Goal: Task Accomplishment & Management: Manage account settings

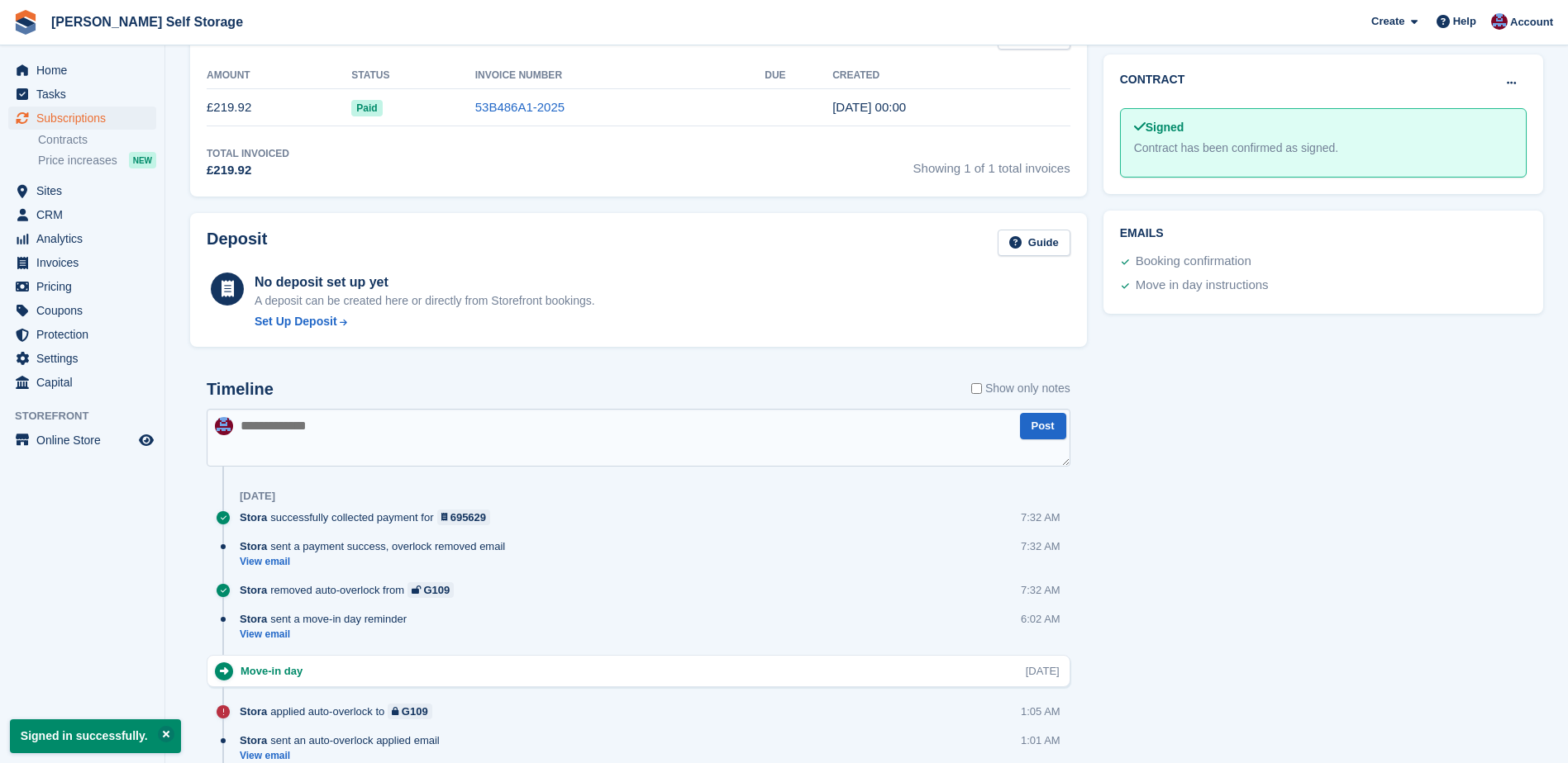
scroll to position [424, 0]
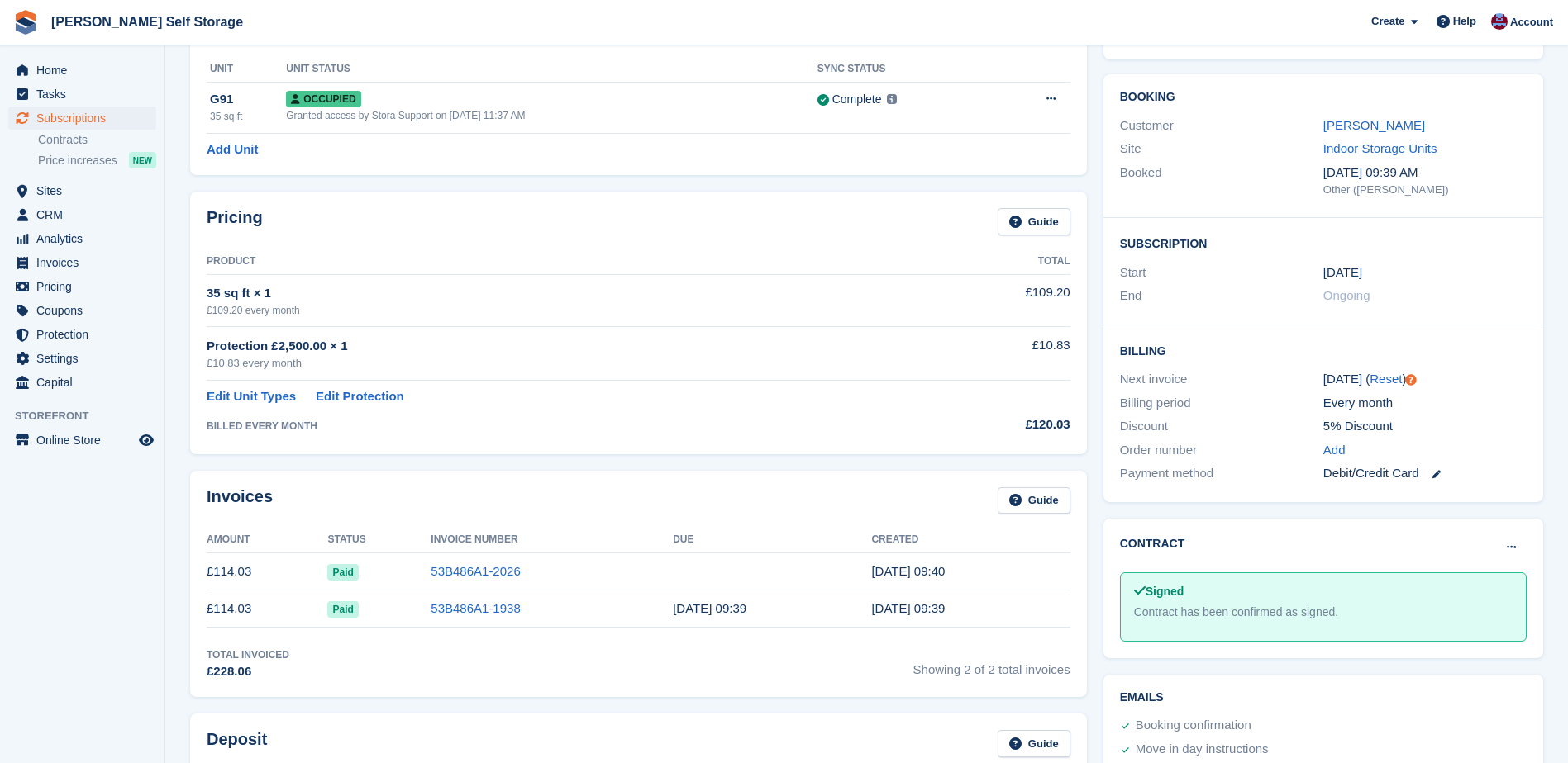
scroll to position [82, 0]
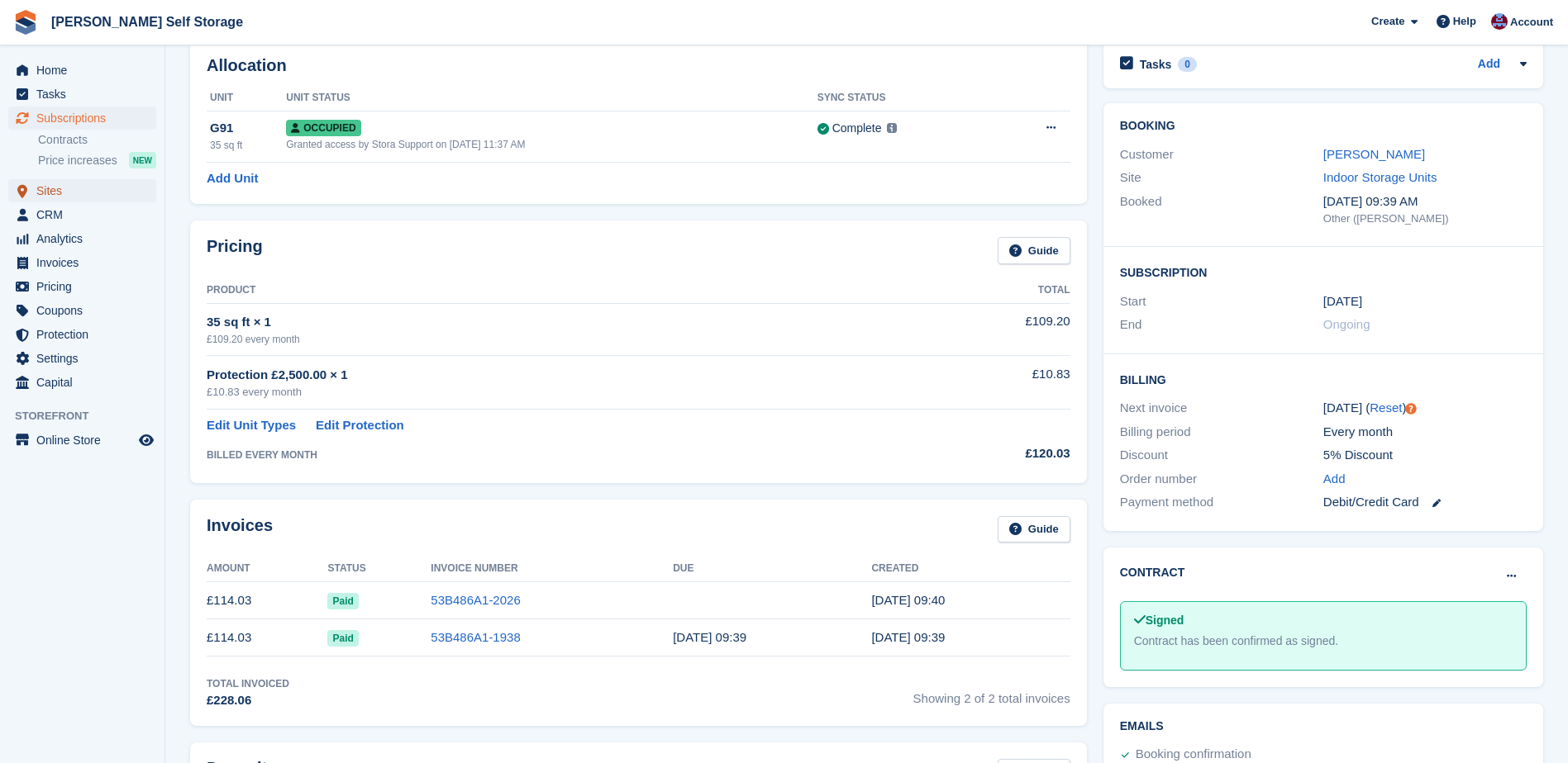
click at [49, 189] on span "Sites" at bounding box center [85, 190] width 99 height 23
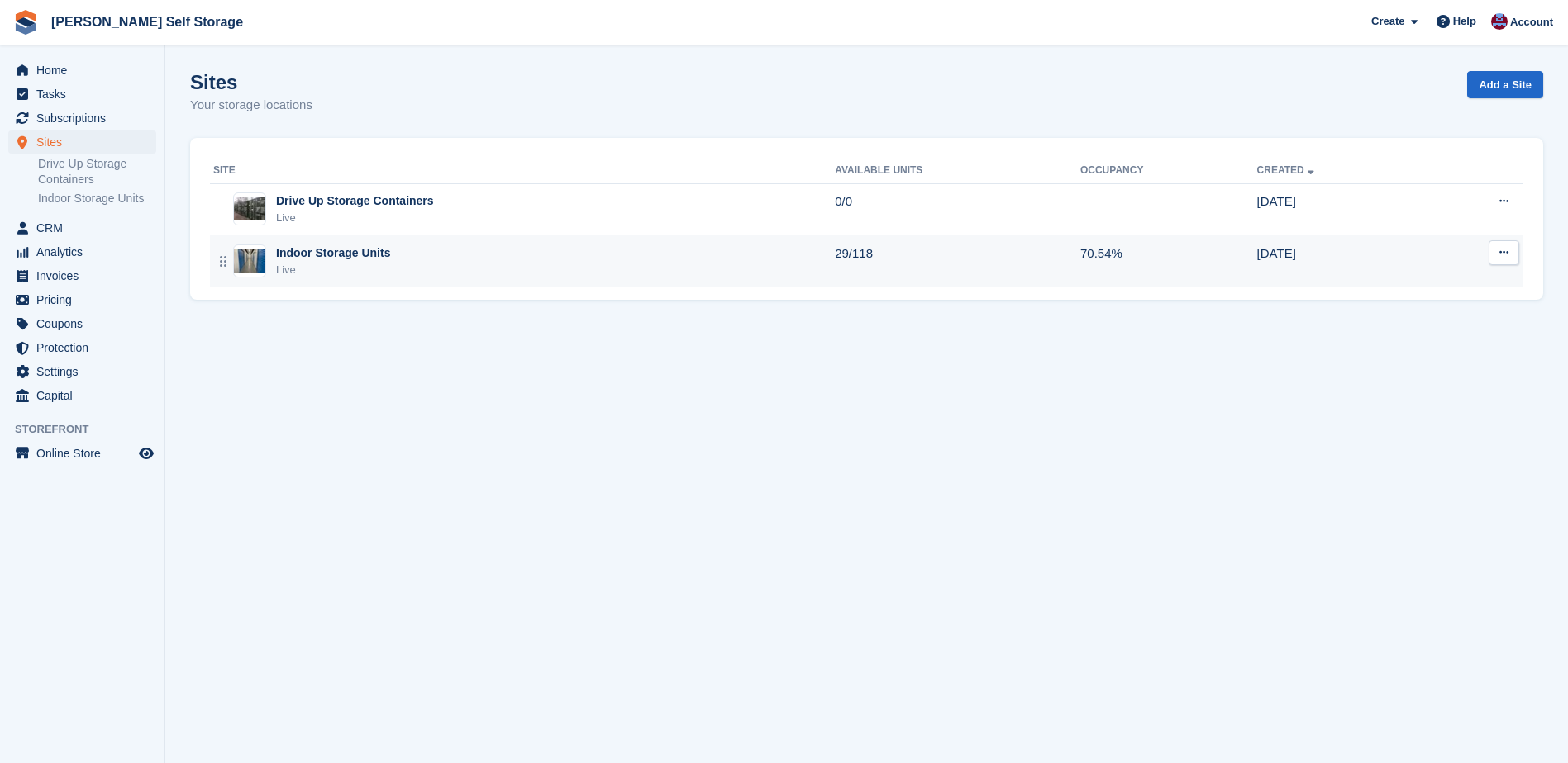
click at [395, 263] on div "Indoor Storage Units Live" at bounding box center [524, 261] width 621 height 34
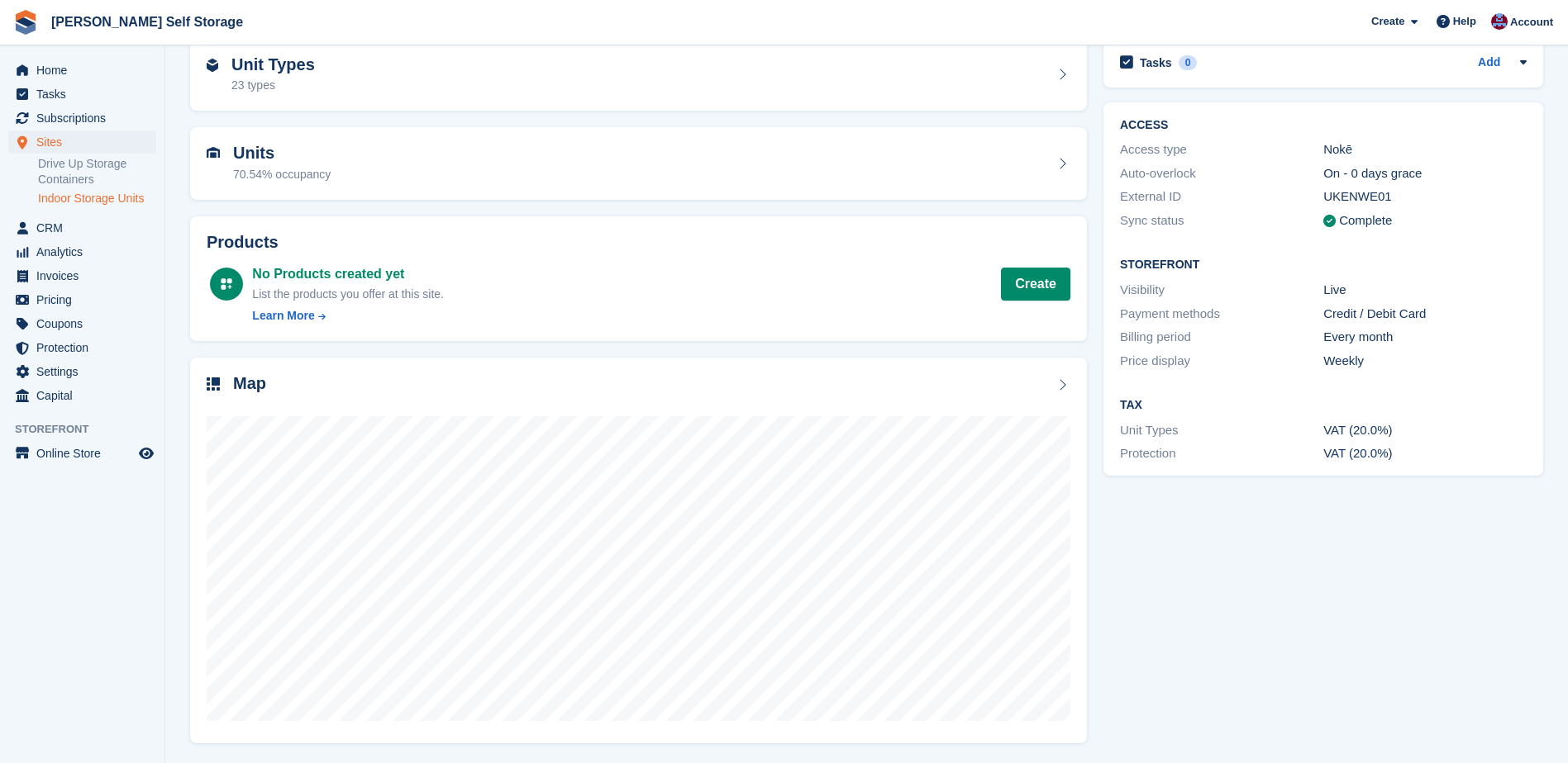
scroll to position [83, 0]
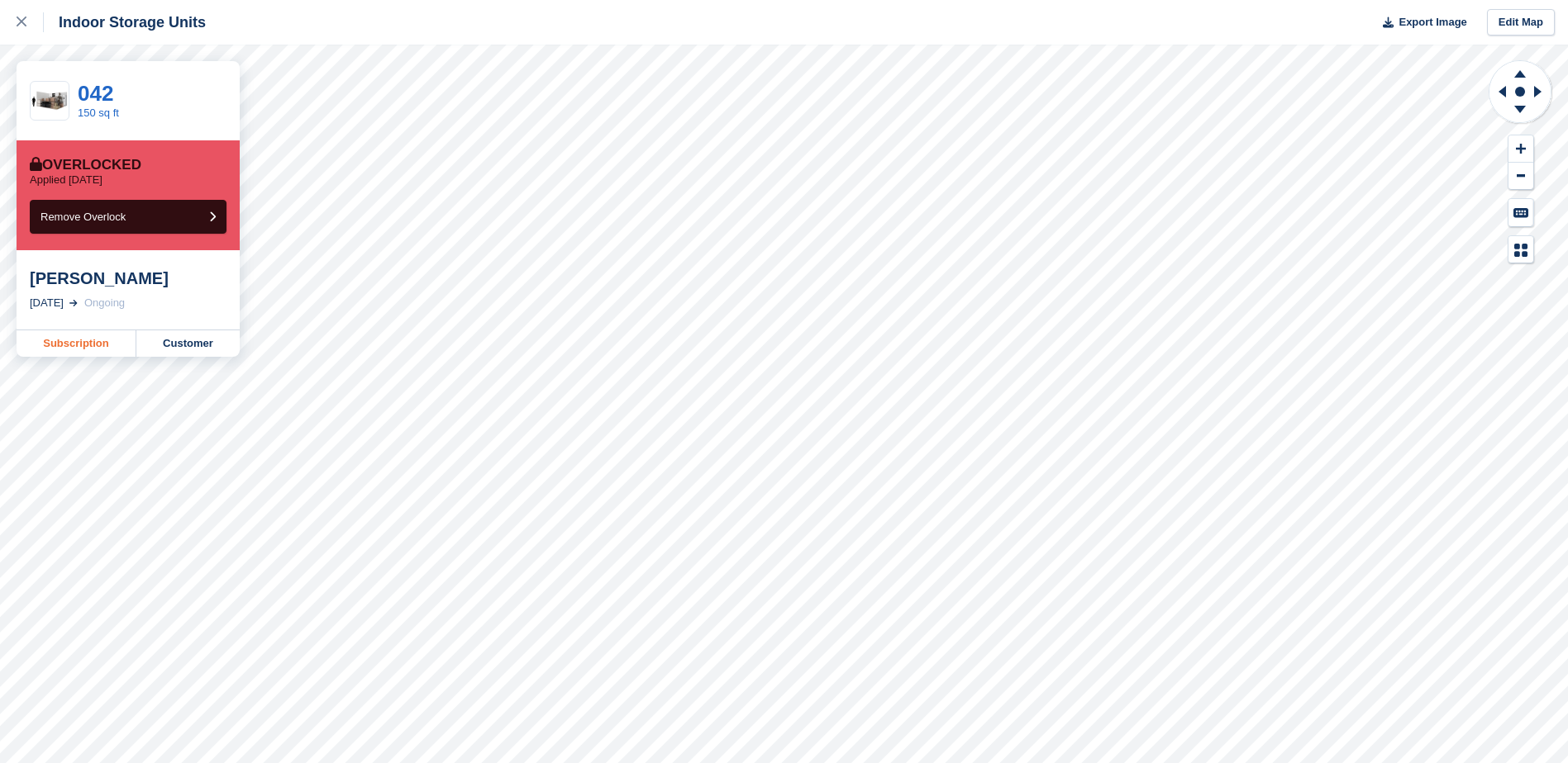
click at [74, 343] on link "Subscription" at bounding box center [76, 344] width 120 height 27
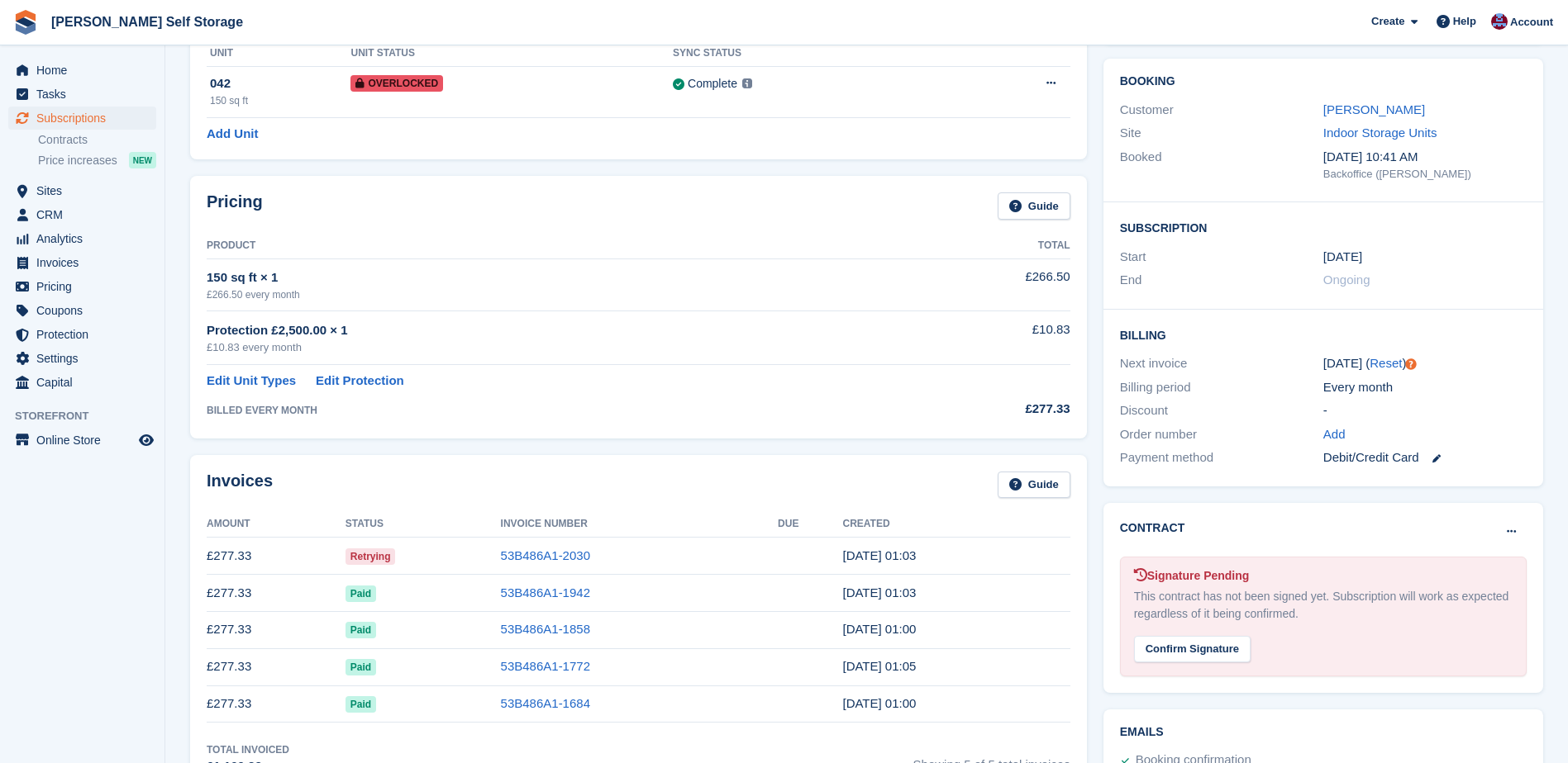
scroll to position [166, 0]
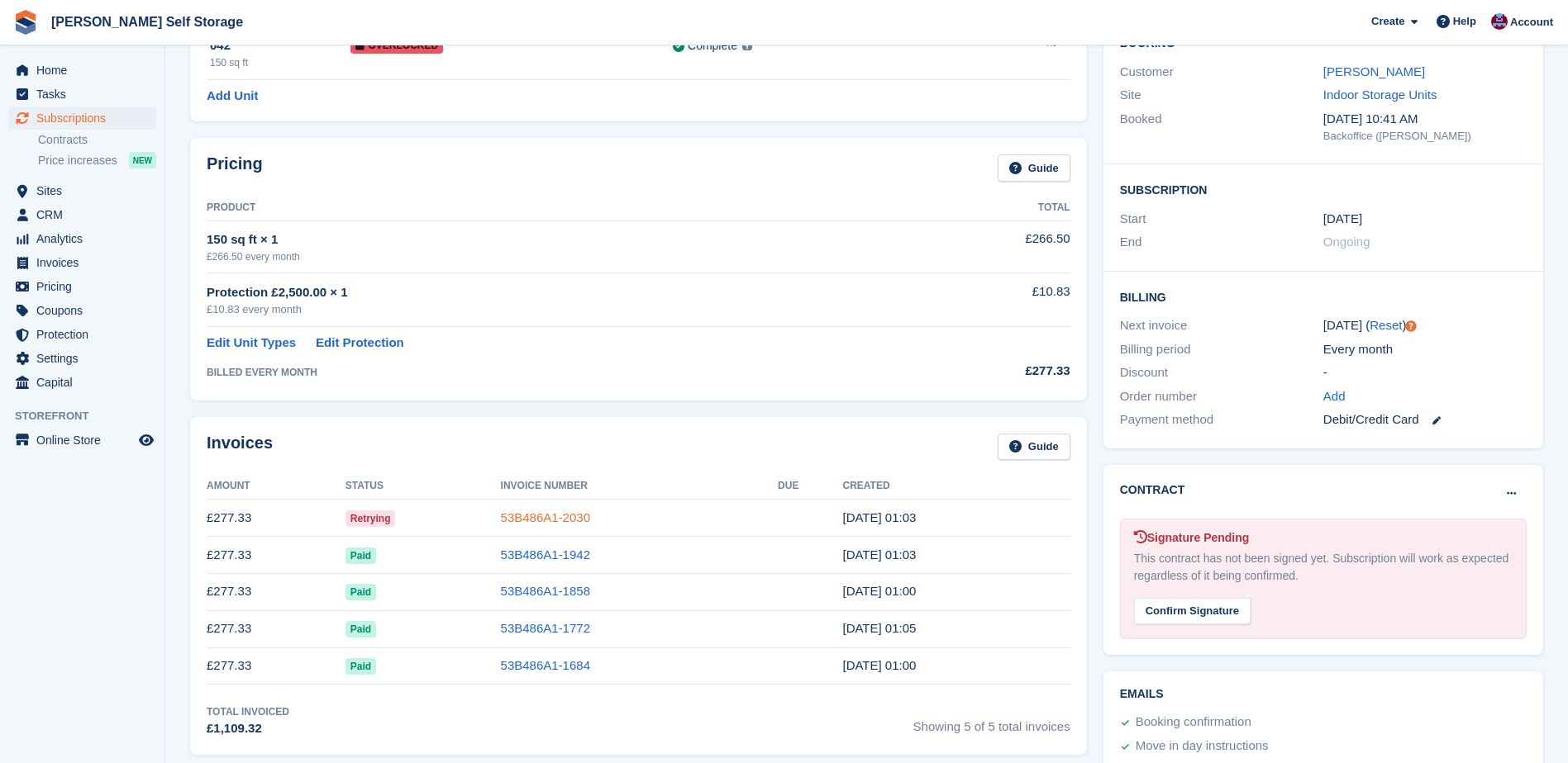
click at [550, 516] on link "53B486A1-2030" at bounding box center [545, 517] width 89 height 14
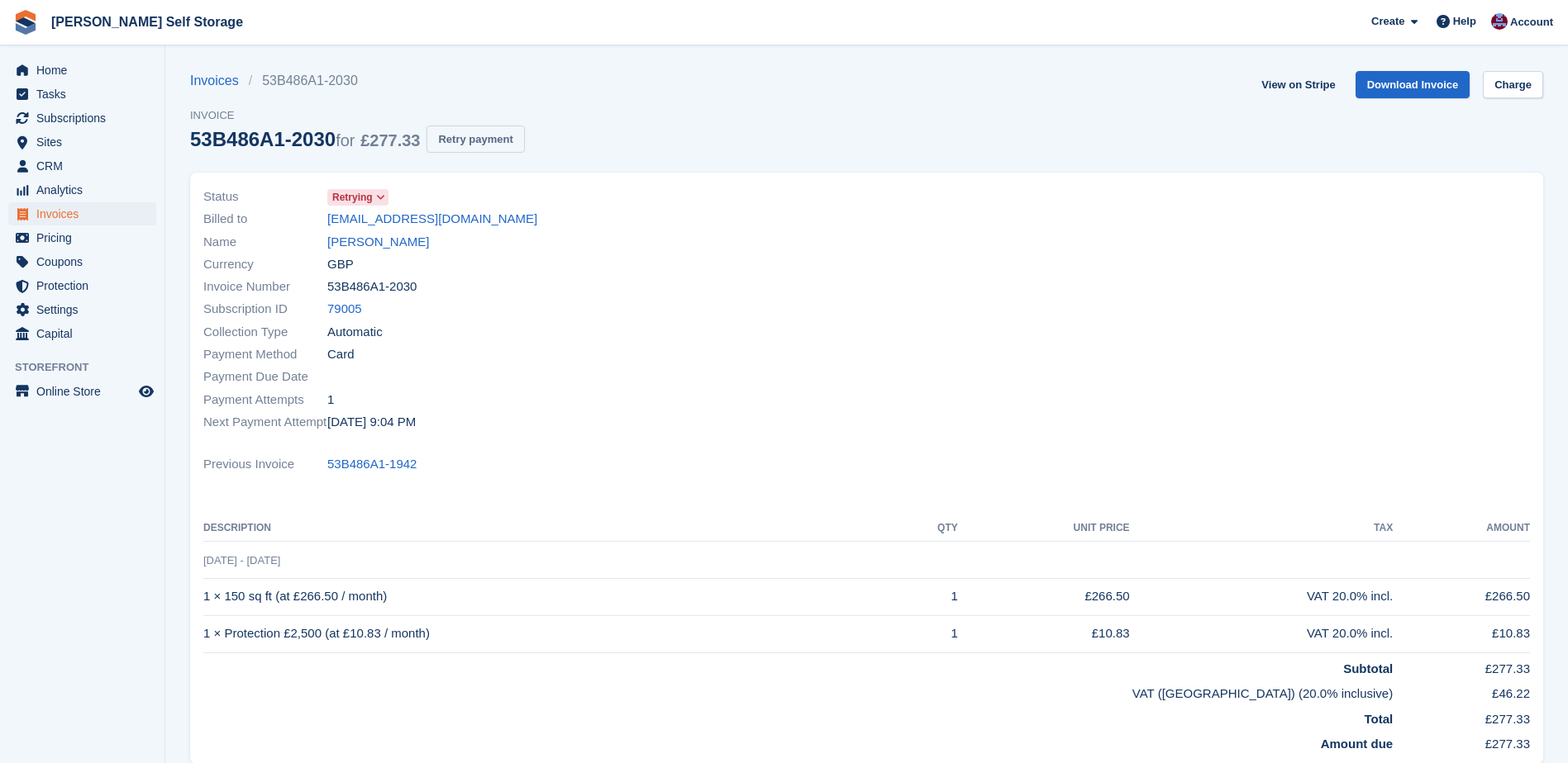
click at [482, 138] on button "Retry payment" at bounding box center [474, 139] width 98 height 27
click at [45, 68] on span "Home" at bounding box center [85, 70] width 99 height 23
